Goal: Register for event/course

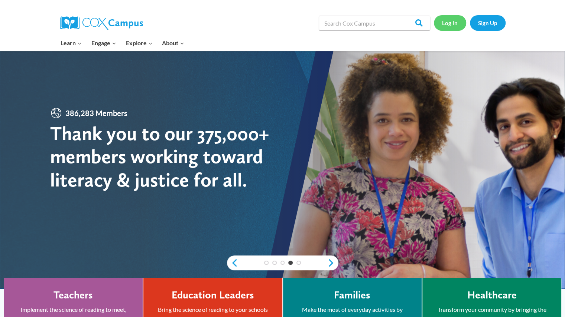
click at [453, 22] on link "Log In" at bounding box center [450, 22] width 32 height 15
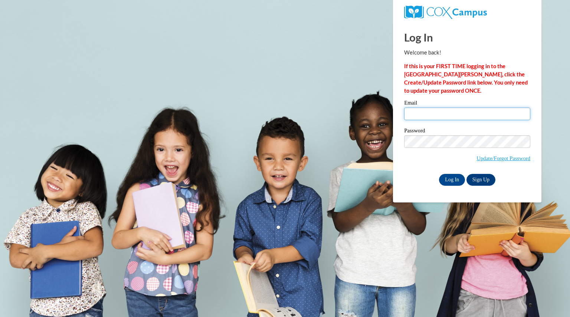
click at [451, 113] on input "Email" at bounding box center [467, 114] width 126 height 13
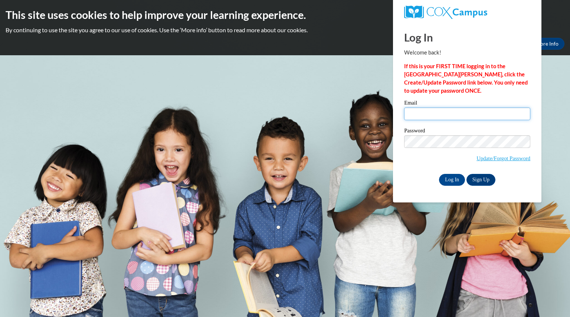
type input "petersdayne@aasd.k12.wi.us"
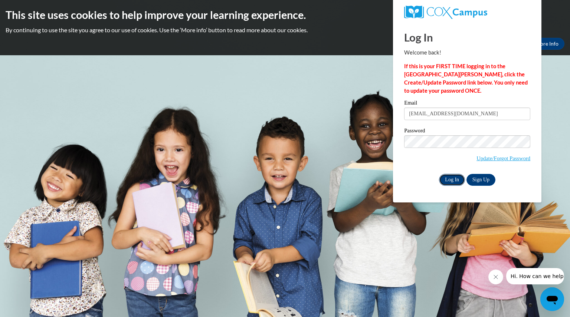
click at [456, 180] on input "Log In" at bounding box center [452, 180] width 26 height 12
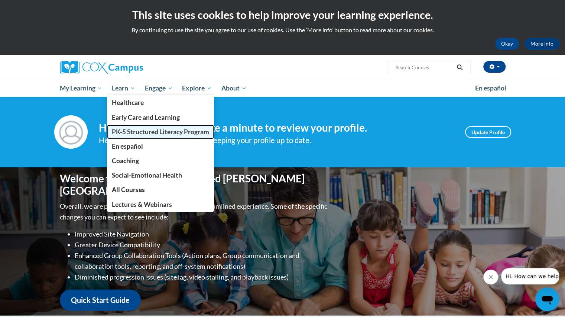
click at [135, 129] on span "PK-5 Structured Literacy Program" at bounding box center [160, 132] width 97 height 8
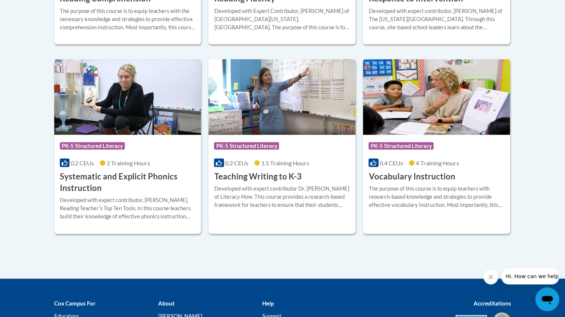
scroll to position [841, 0]
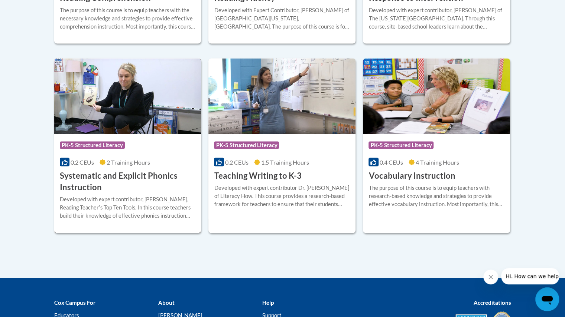
click at [111, 170] on h3 "Systematic and Explicit Phonics Instruction" at bounding box center [128, 181] width 136 height 23
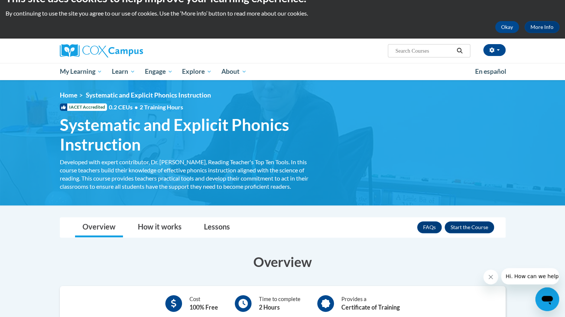
scroll to position [16, 0]
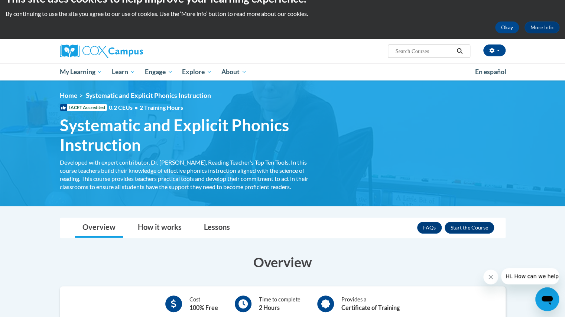
click at [404, 99] on ol "Home Systematic and Explicit Phonics Instruction" at bounding box center [283, 96] width 446 height 8
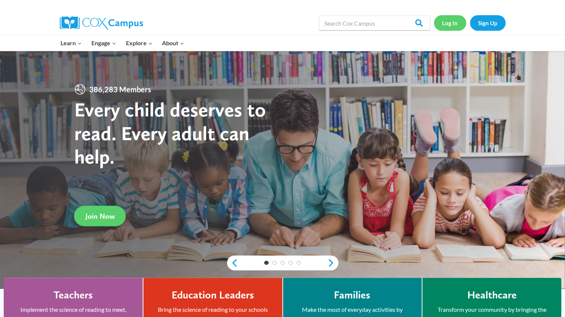
click at [451, 26] on link "Log In" at bounding box center [450, 22] width 32 height 15
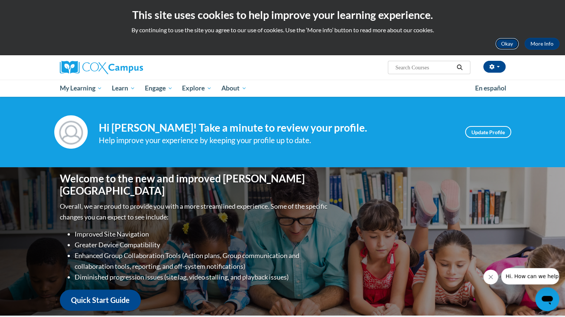
click at [511, 47] on button "Okay" at bounding box center [507, 44] width 24 height 12
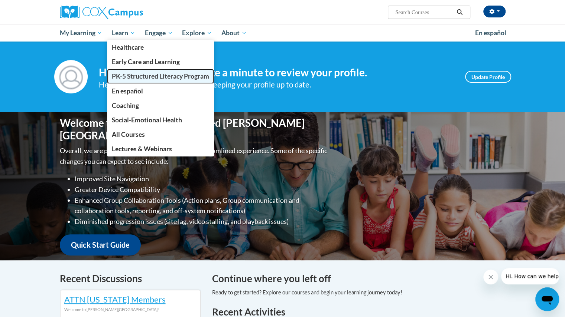
click at [139, 75] on span "PK-5 Structured Literacy Program" at bounding box center [160, 76] width 97 height 8
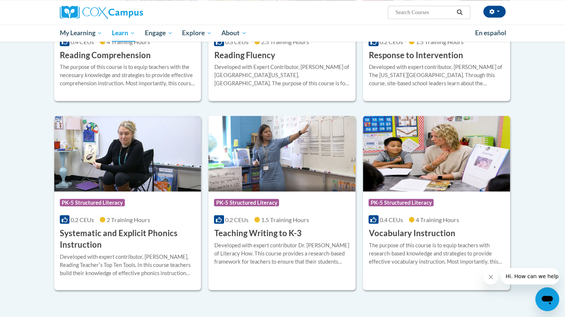
scroll to position [730, 0]
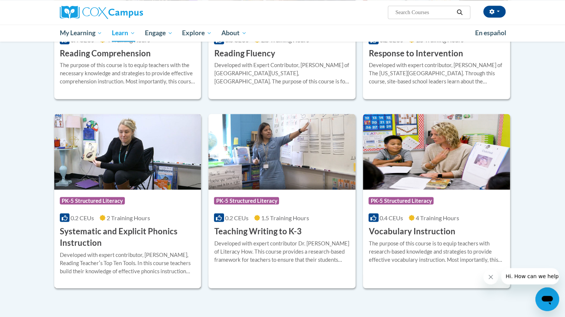
click at [101, 162] on img at bounding box center [127, 152] width 147 height 76
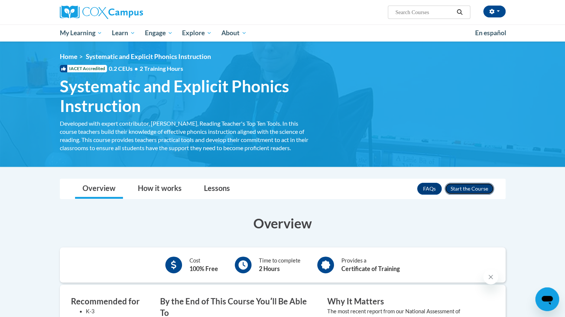
click at [456, 189] on button "Enroll" at bounding box center [468, 189] width 49 height 12
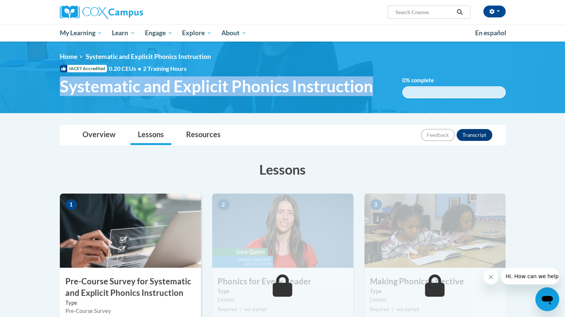
drag, startPoint x: 59, startPoint y: 79, endPoint x: 370, endPoint y: 82, distance: 310.4
click at [370, 82] on span "Systematic and Explicit Phonics Instruction" at bounding box center [216, 86] width 313 height 20
copy span "Systematic and Explicit Phonics Instruction"
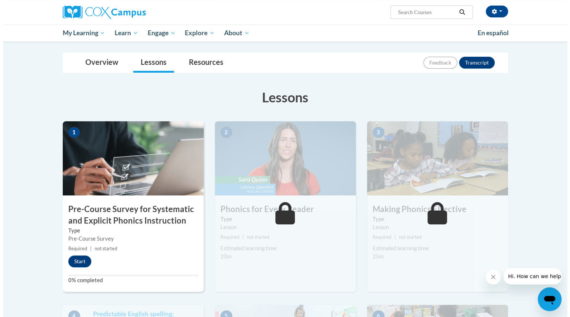
scroll to position [73, 0]
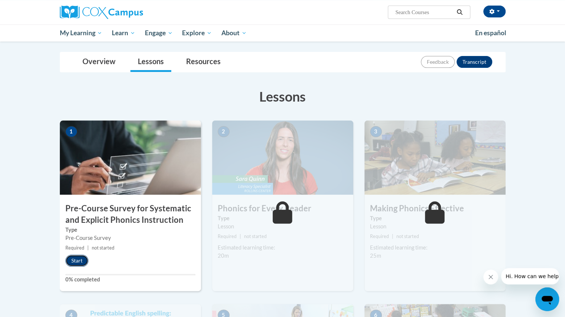
click at [73, 260] on button "Start" at bounding box center [76, 261] width 23 height 12
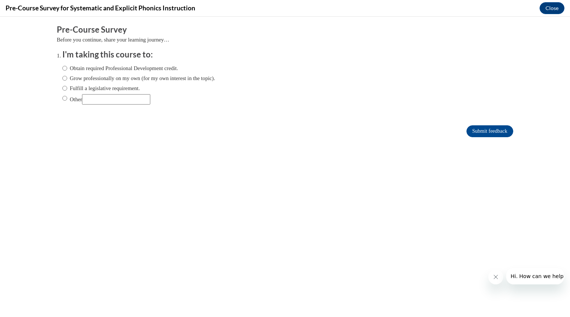
scroll to position [0, 0]
click at [75, 85] on label "Fulfill a legislative requirement." at bounding box center [101, 88] width 78 height 8
click at [67, 85] on input "Fulfill a legislative requirement." at bounding box center [64, 88] width 5 height 8
radio input "true"
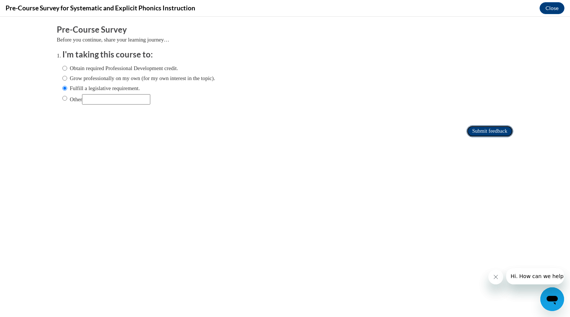
click at [480, 133] on input "Submit feedback" at bounding box center [490, 131] width 47 height 12
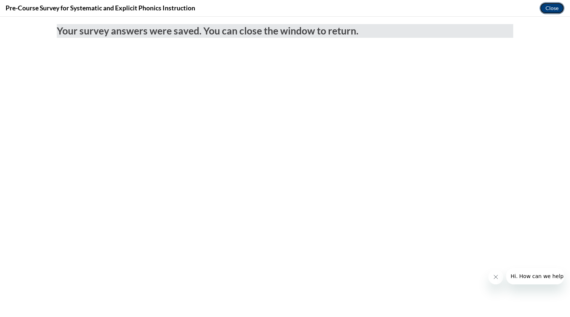
click at [547, 6] on button "Close" at bounding box center [552, 8] width 25 height 12
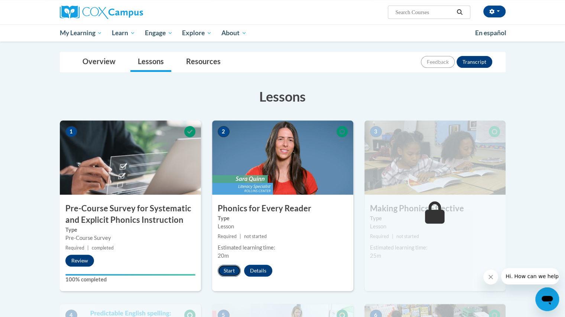
click at [229, 272] on button "Start" at bounding box center [229, 271] width 23 height 12
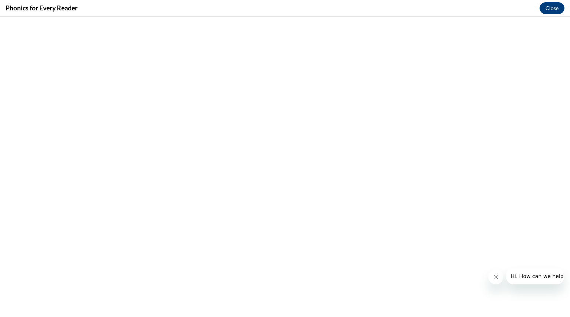
click at [496, 278] on icon "Close message from company" at bounding box center [496, 277] width 6 height 6
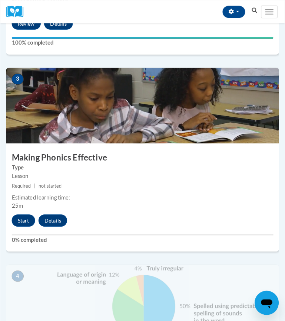
scroll to position [492, 0]
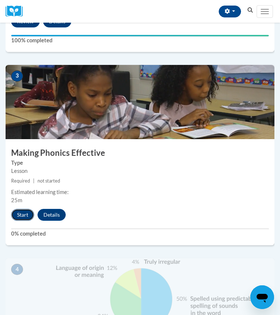
click at [28, 221] on button "Start" at bounding box center [22, 215] width 23 height 12
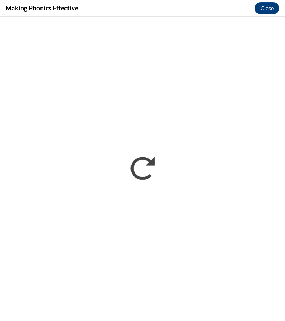
scroll to position [0, 0]
